Goal: Find specific page/section: Find specific page/section

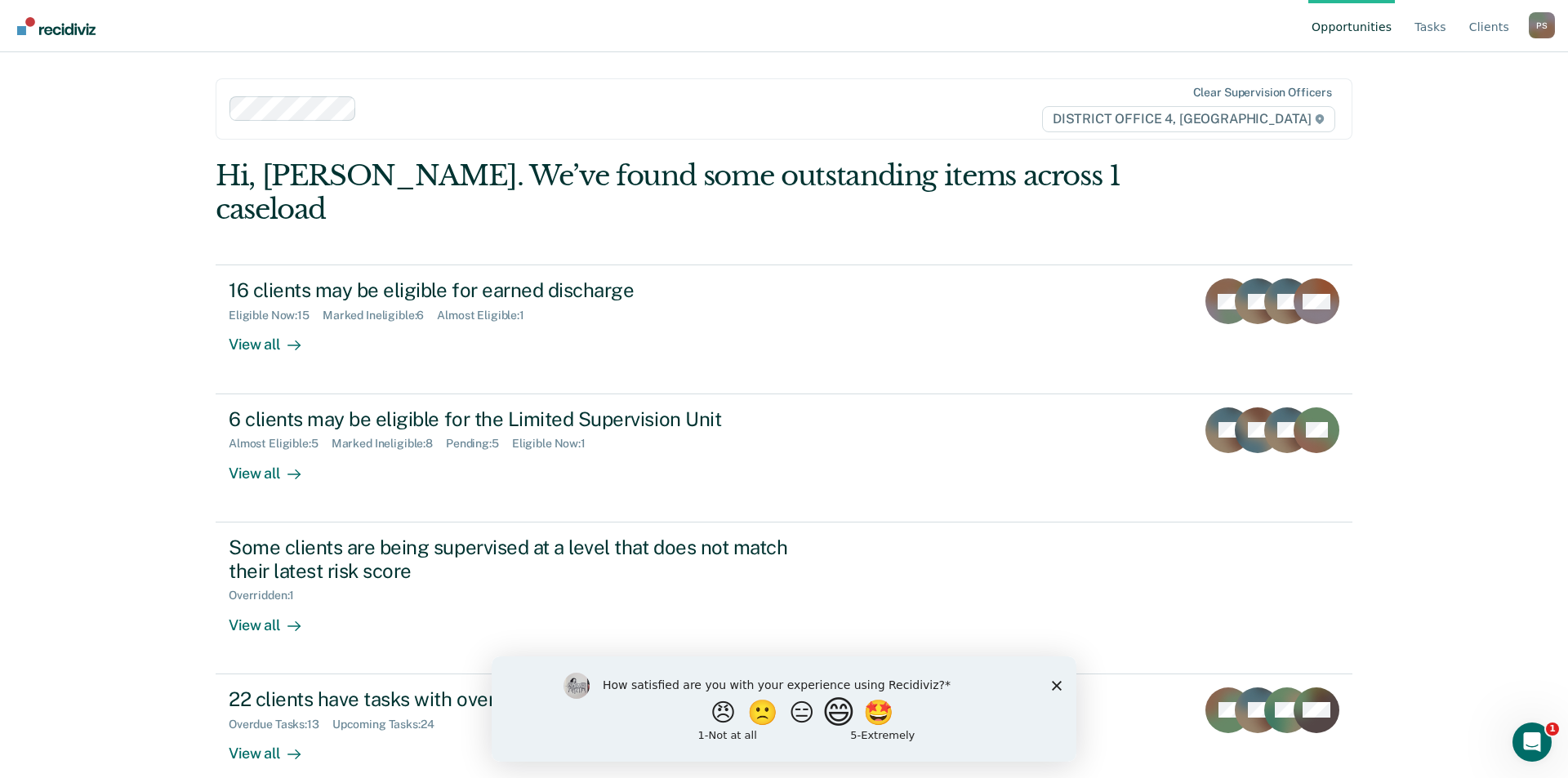
click at [854, 713] on button "😄" at bounding box center [841, 712] width 38 height 33
click at [1064, 693] on div "What is the reason for the score that you gave?" at bounding box center [784, 712] width 585 height 98
click at [1058, 696] on icon "Close survey" at bounding box center [1057, 693] width 10 height 10
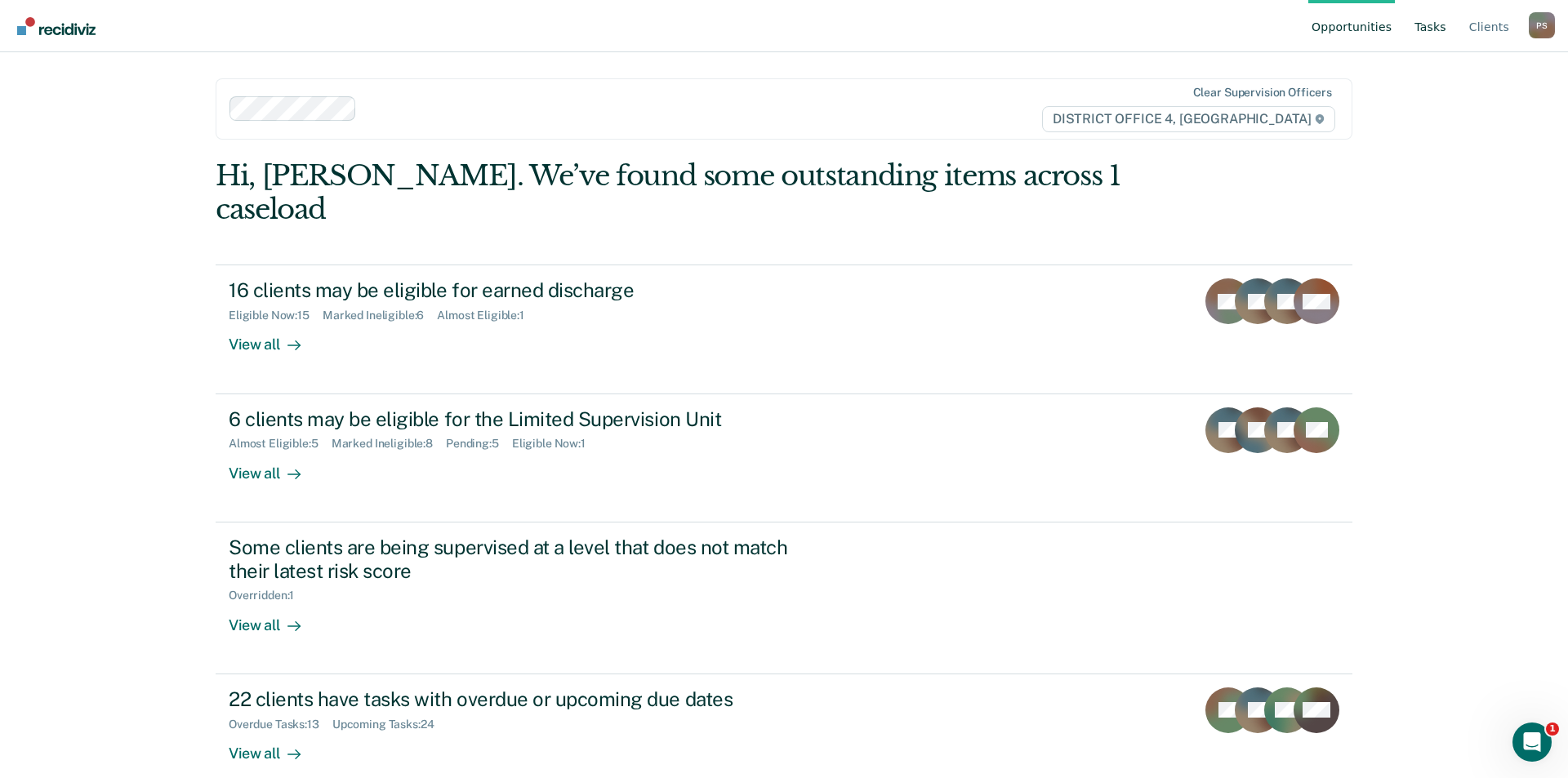
click at [1450, 34] on link "Tasks" at bounding box center [1430, 26] width 38 height 52
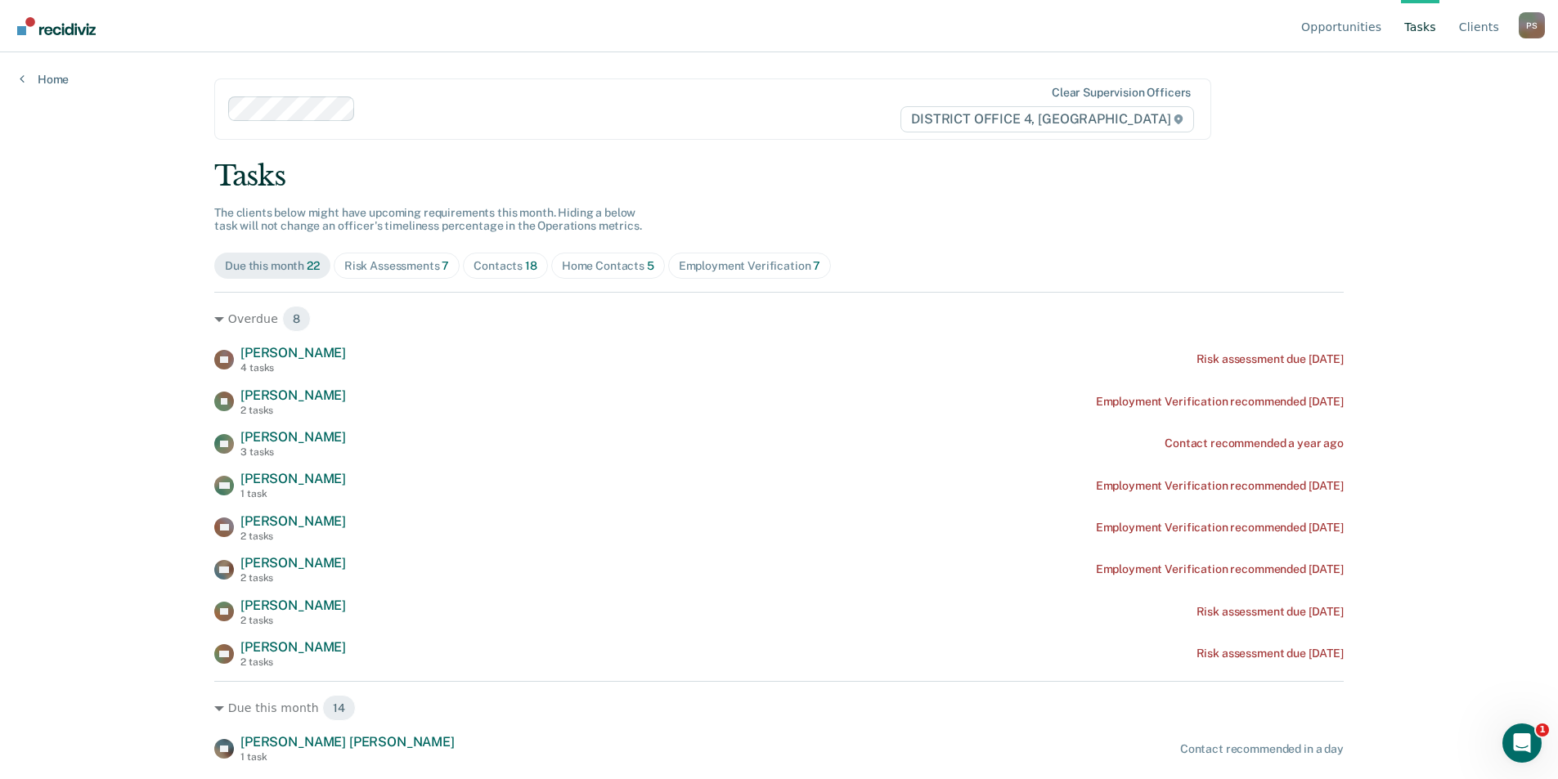
click at [638, 275] on span "Home Contacts 5" at bounding box center [608, 266] width 114 height 26
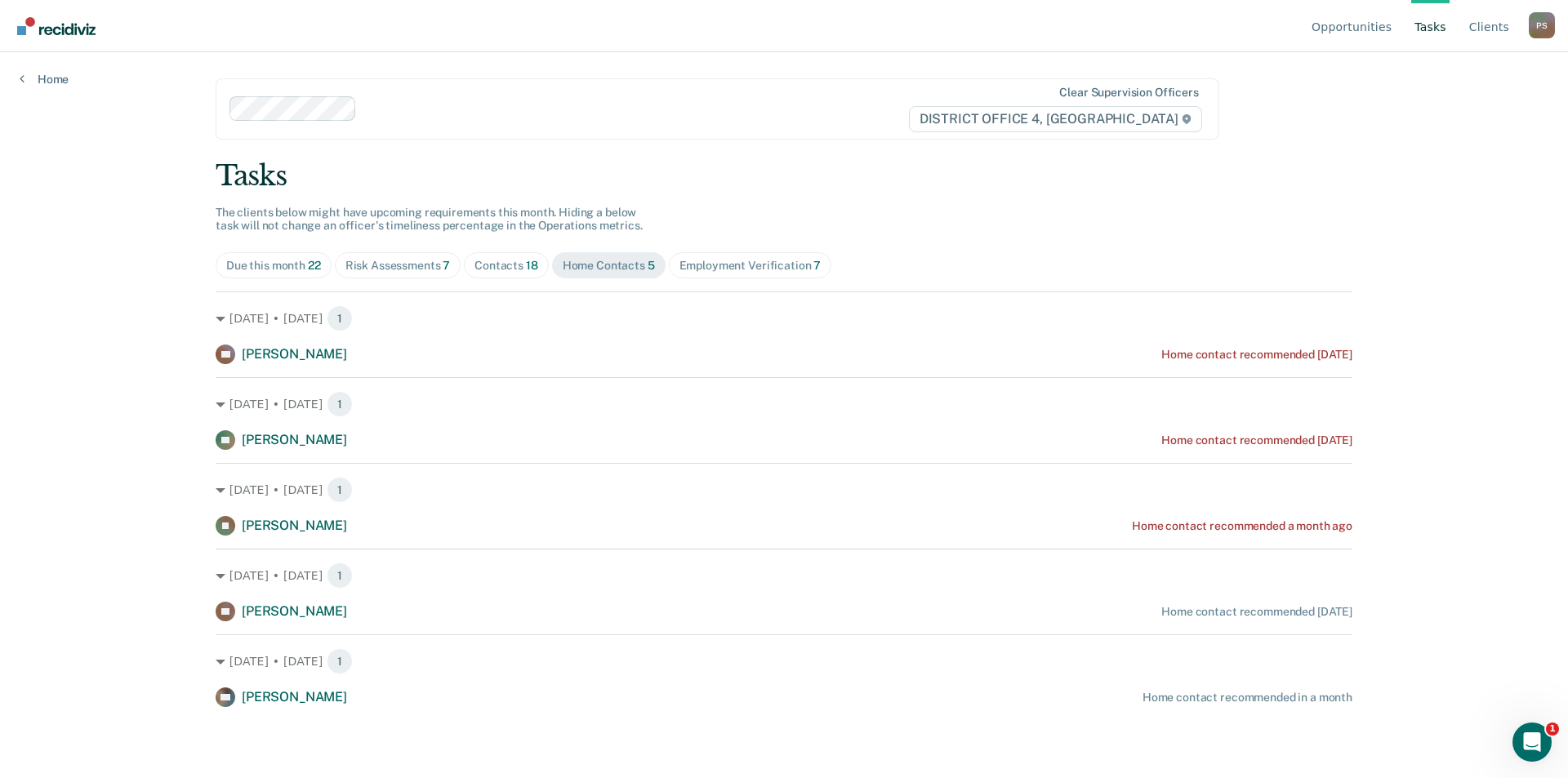
click at [513, 272] on div "Contacts 18" at bounding box center [506, 266] width 64 height 14
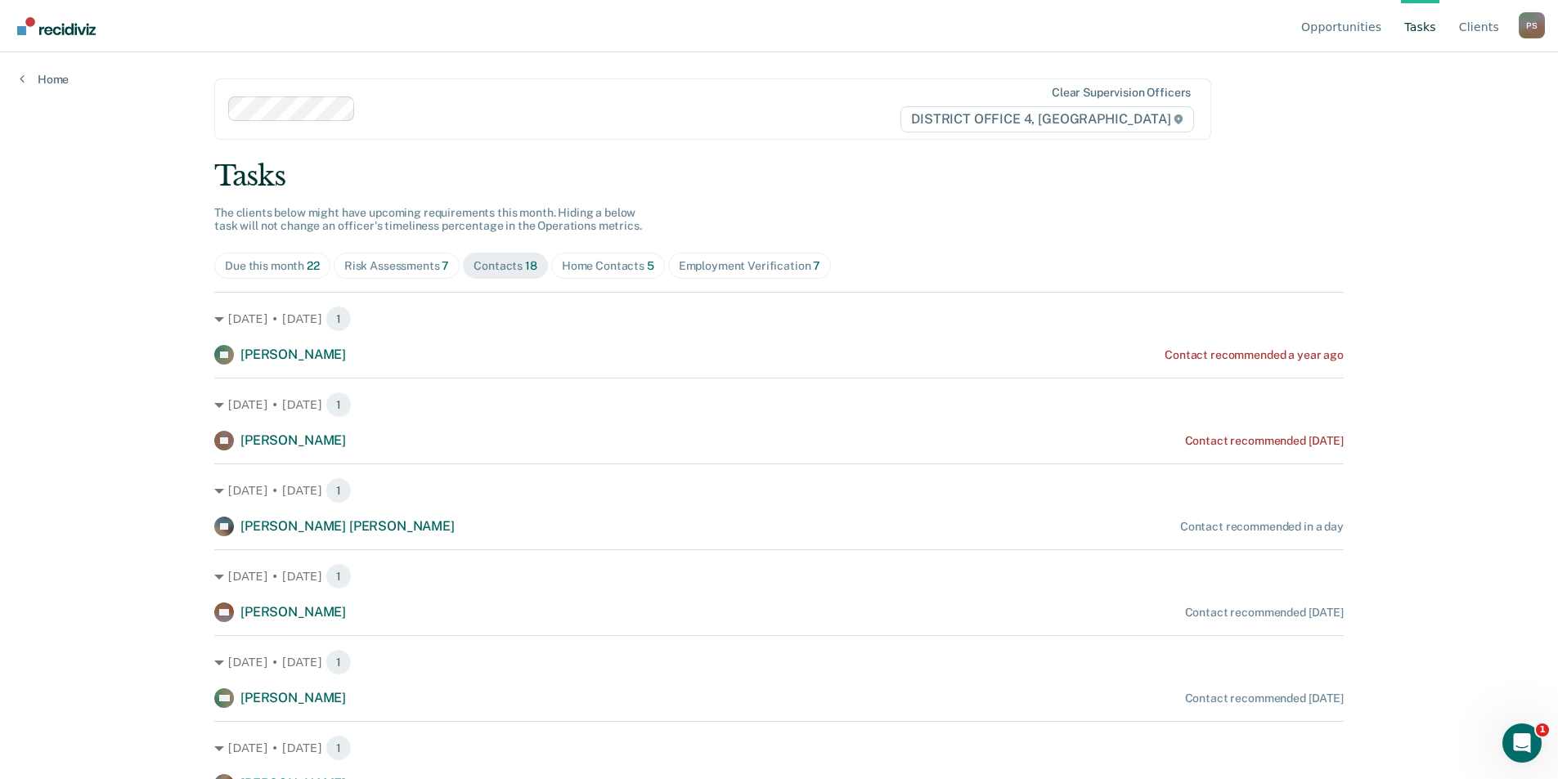
click at [578, 266] on div "Home Contacts 5" at bounding box center [608, 266] width 92 height 14
